Goal: Navigation & Orientation: Find specific page/section

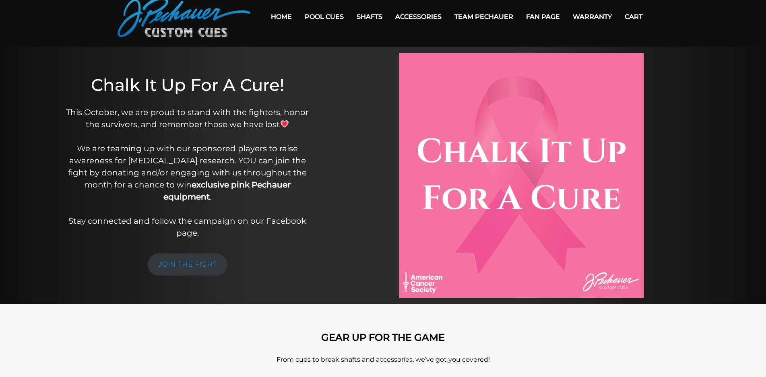
scroll to position [33, 0]
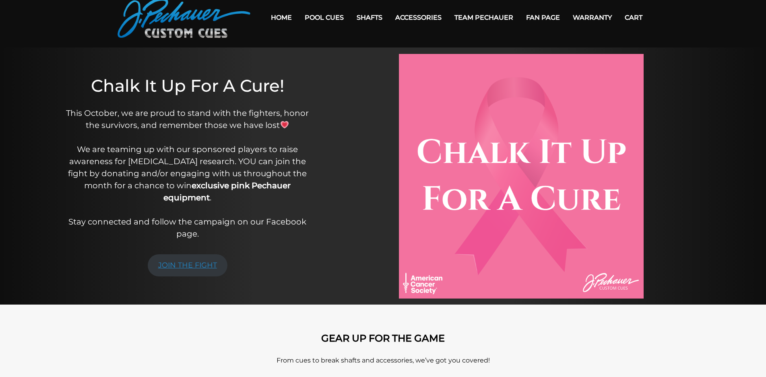
click at [188, 257] on link "JOIN THE FIGHT" at bounding box center [188, 265] width 80 height 22
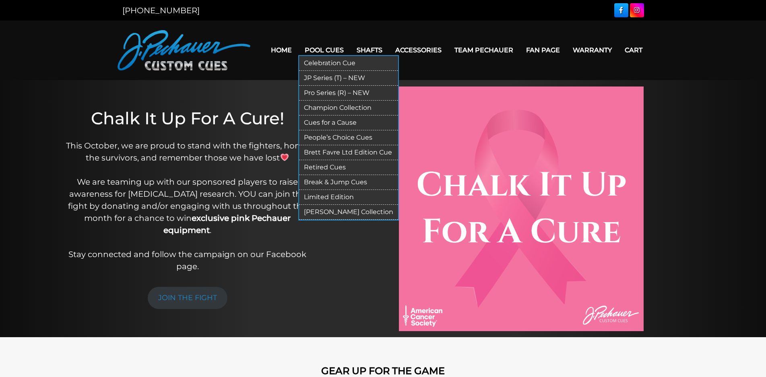
click at [346, 123] on link "Cues for a Cause" at bounding box center [348, 123] width 99 height 15
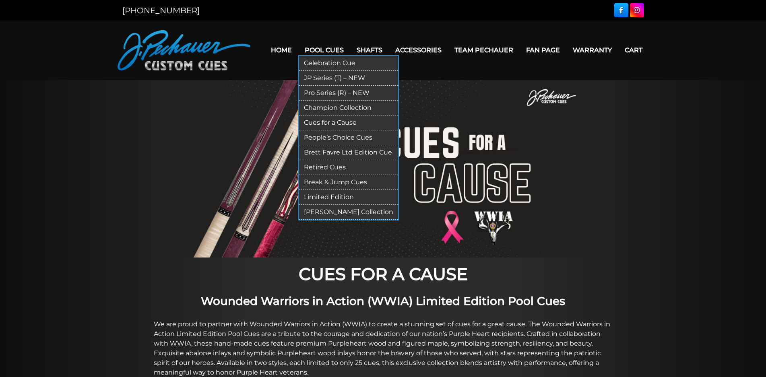
click at [339, 125] on link "Cues for a Cause" at bounding box center [348, 123] width 99 height 15
click at [335, 62] on link "Celebration Cue" at bounding box center [348, 63] width 99 height 15
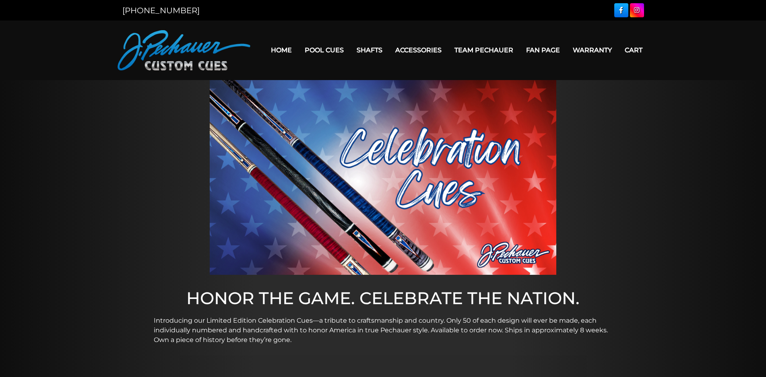
click at [279, 50] on link "Home" at bounding box center [282, 50] width 34 height 21
